Goal: Task Accomplishment & Management: Manage account settings

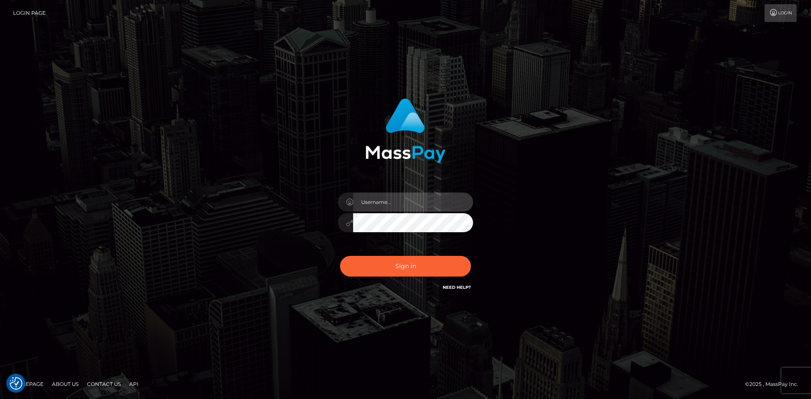
type input "hello.feetfinder"
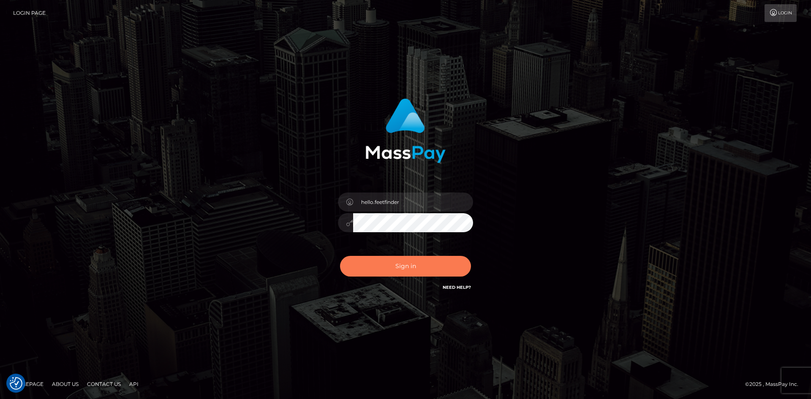
click at [430, 270] on button "Sign in" at bounding box center [405, 266] width 131 height 21
type input "hello.feetfinder"
click at [423, 269] on button "Sign in" at bounding box center [405, 266] width 131 height 21
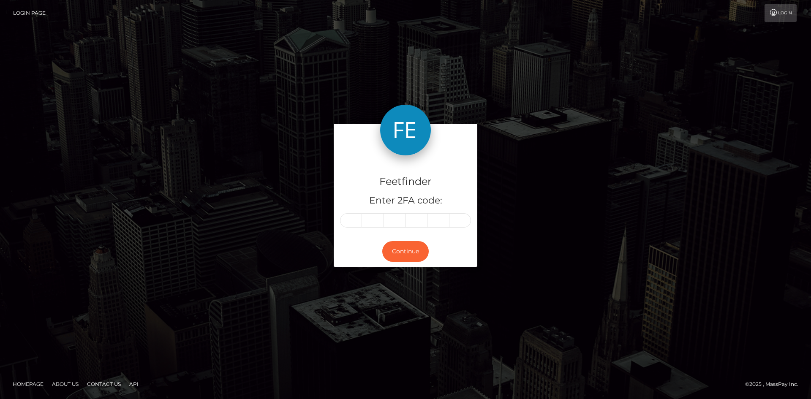
click at [654, 165] on div "Feetfinder Enter 2FA code: Continue" at bounding box center [405, 199] width 811 height 278
click at [307, 195] on div "Feetfinder Enter 2FA code: Continue" at bounding box center [405, 200] width 481 height 152
click at [352, 223] on input "text" at bounding box center [351, 220] width 22 height 14
type input "6"
type input "2"
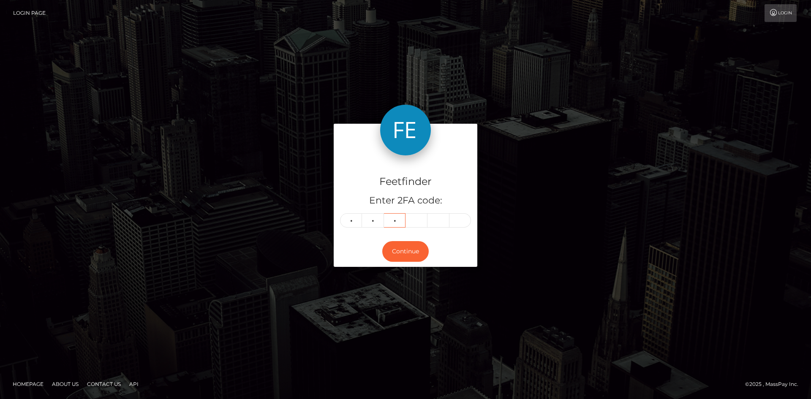
type input "2"
type input "0"
type input "6"
type input "0"
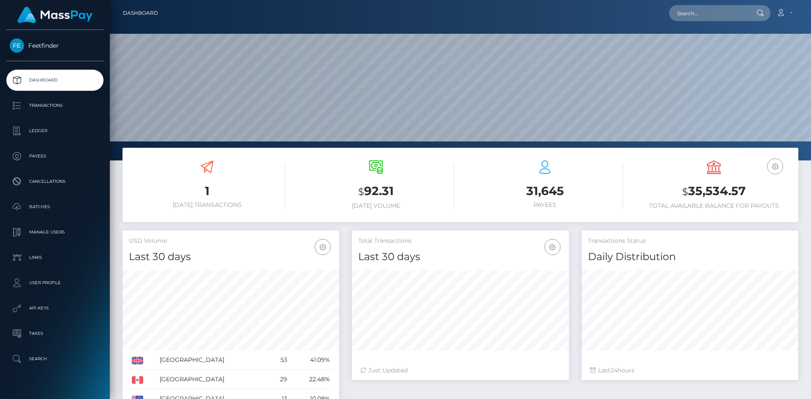
scroll to position [150, 217]
drag, startPoint x: 711, startPoint y: 212, endPoint x: 714, endPoint y: 152, distance: 59.6
click at [711, 211] on div "USD Balance $ 35,534.57 Total Available Balance for Payouts" at bounding box center [713, 186] width 156 height 64
click at [714, 148] on div "Dashboard Loading... Loading..." at bounding box center [460, 199] width 701 height 399
click at [713, 177] on div "USD Balance $ 35,534.57 Total Available Balance for Payouts" at bounding box center [713, 184] width 156 height 49
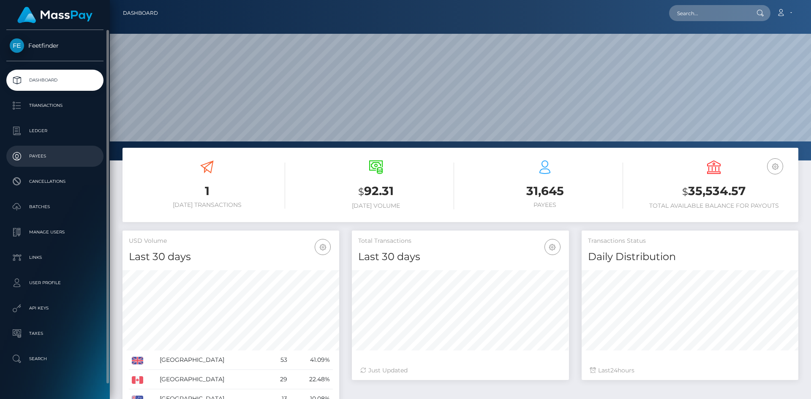
click at [40, 160] on p "Payees" at bounding box center [55, 156] width 90 height 13
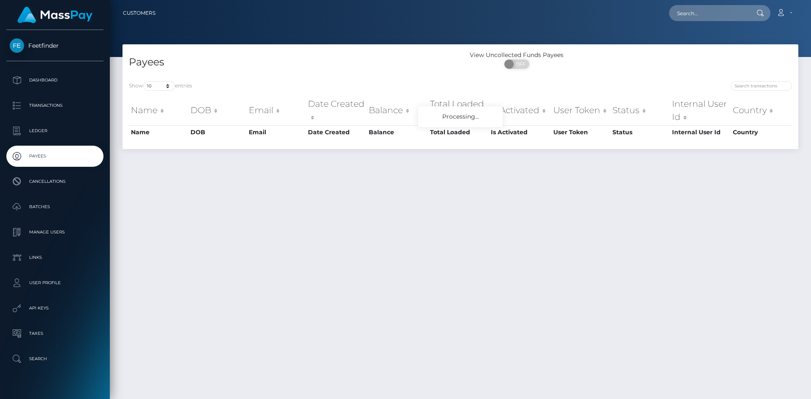
click at [753, 80] on div "Show 10 25 50 100 250 entries Name DOB Email Date Created Balance Total Loaded …" at bounding box center [460, 112] width 676 height 74
click at [757, 86] on input "search" at bounding box center [760, 86] width 61 height 10
paste input "f2e49753-8073-11f0-8023-0266f44cc279"
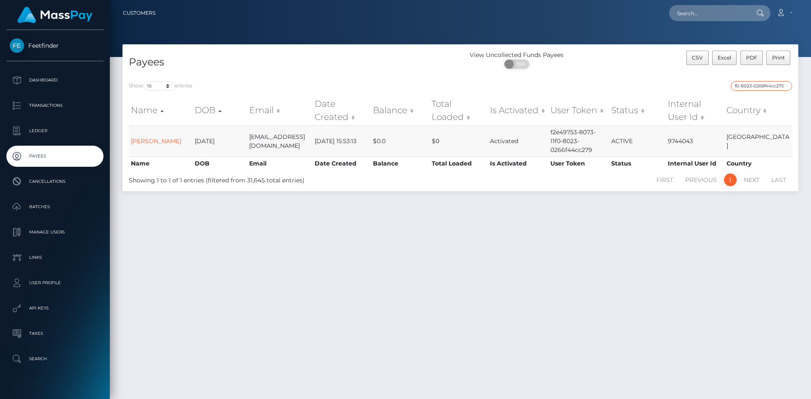
type input "f2e49753-8073-11f0-8023-0266f44cc279"
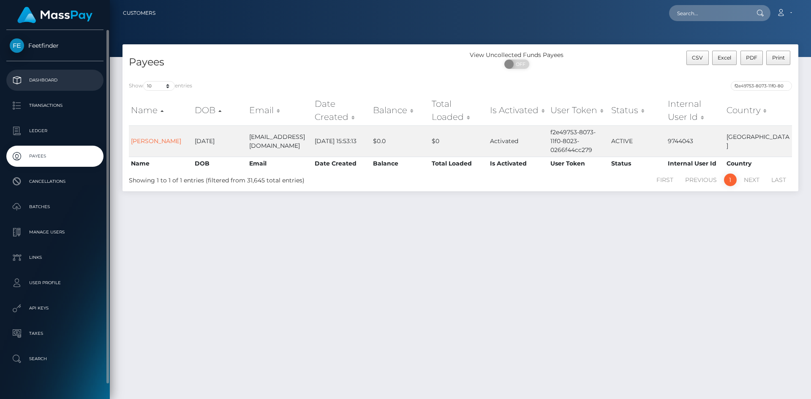
click at [46, 79] on p "Dashboard" at bounding box center [55, 80] width 90 height 13
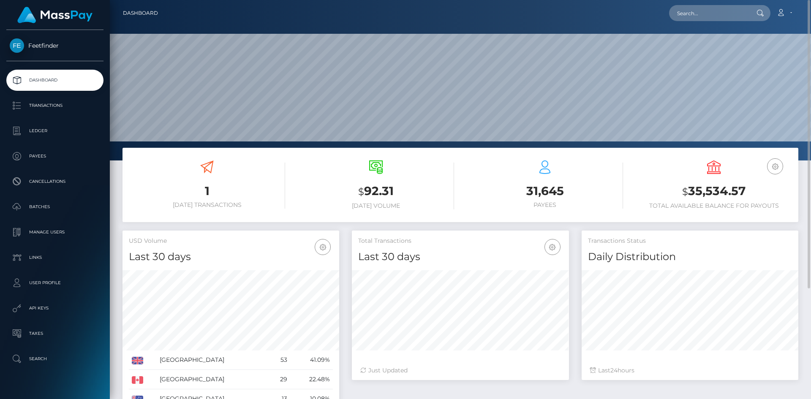
click at [725, 169] on div "USD Balance $ 35,534.57 Total Available Balance for Payouts" at bounding box center [713, 184] width 156 height 49
click at [725, 177] on div "USD Balance $ 35,534.57 Total Available Balance for Payouts" at bounding box center [713, 184] width 156 height 49
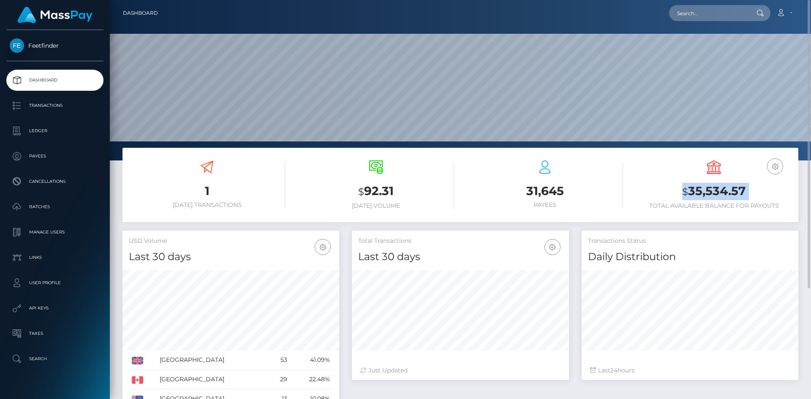
click at [725, 177] on div "USD Balance $ 35,534.57 Total Available Balance for Payouts" at bounding box center [713, 184] width 156 height 49
click at [730, 173] on div "USD Balance $ 35,534.57 Total Available Balance for Payouts" at bounding box center [713, 184] width 156 height 49
click at [559, 185] on h3 "31,645" at bounding box center [545, 191] width 156 height 16
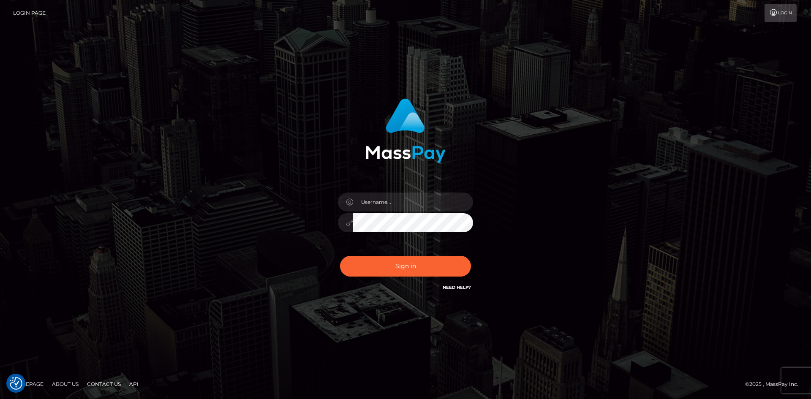
checkbox input "true"
